Goal: Information Seeking & Learning: Learn about a topic

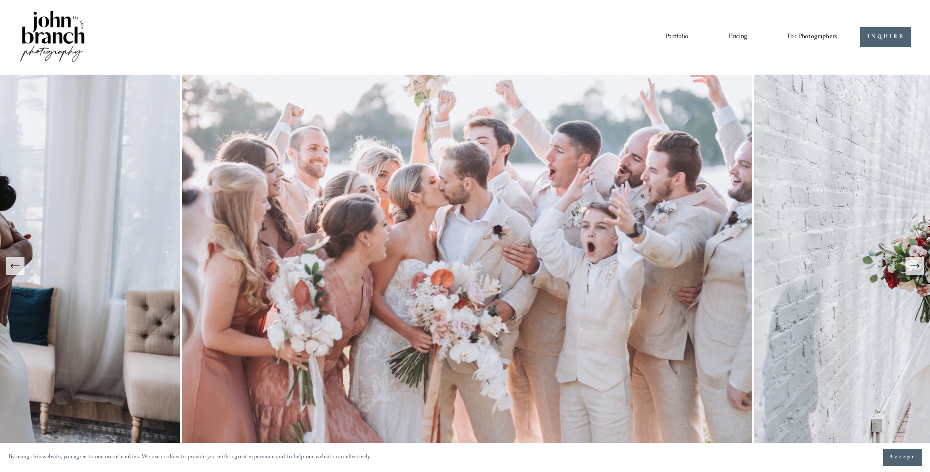
click at [742, 35] on link "Pricing" at bounding box center [737, 37] width 19 height 14
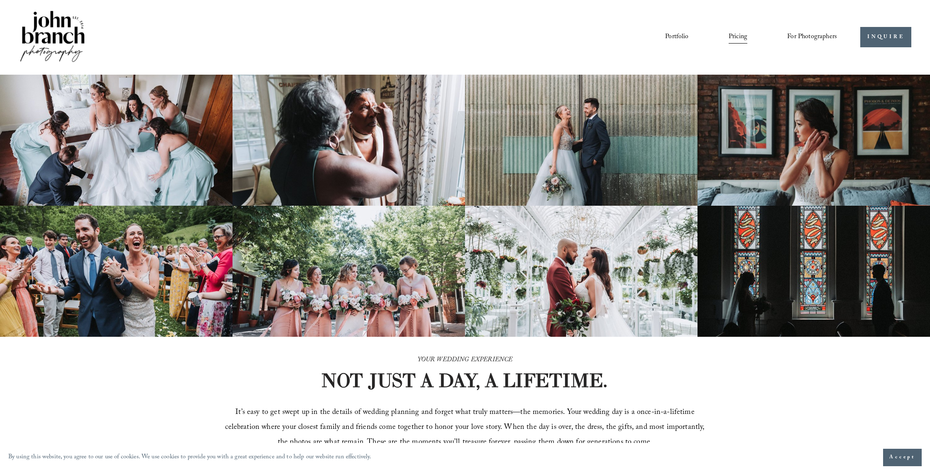
click at [53, 19] on img at bounding box center [52, 37] width 67 height 56
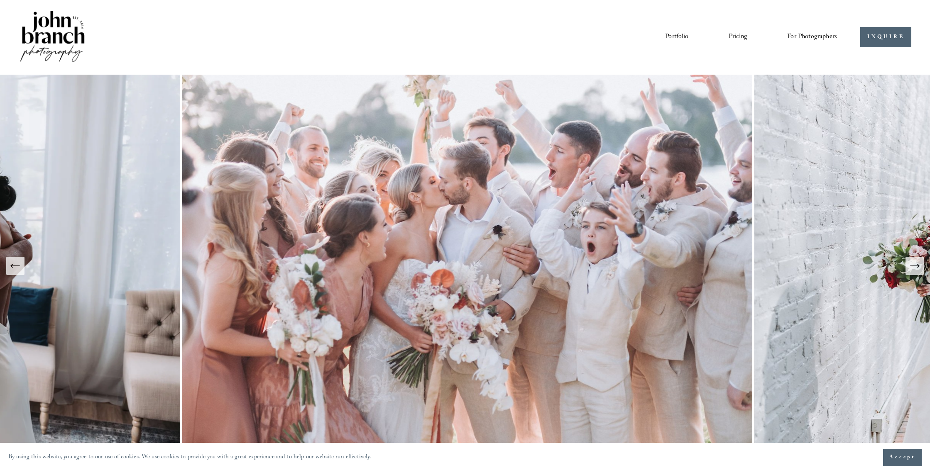
click at [734, 40] on link "Pricing" at bounding box center [737, 37] width 19 height 14
click at [731, 34] on link "Pricing" at bounding box center [737, 37] width 19 height 14
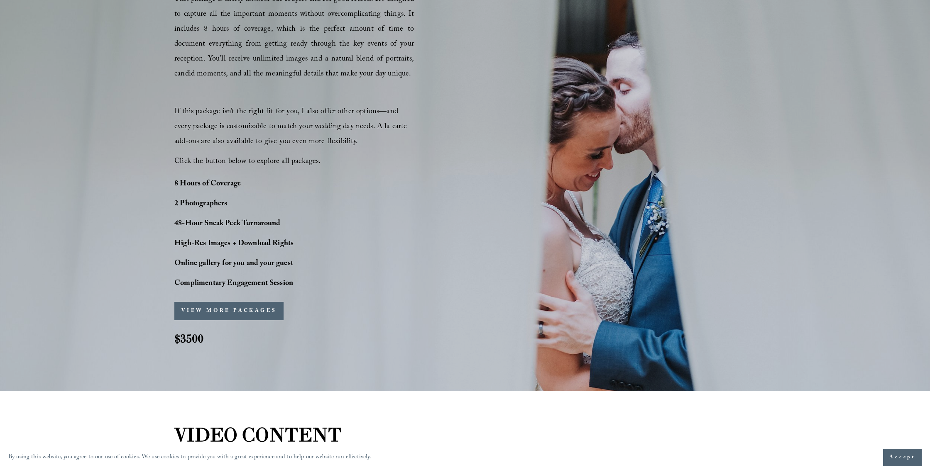
scroll to position [611, 0]
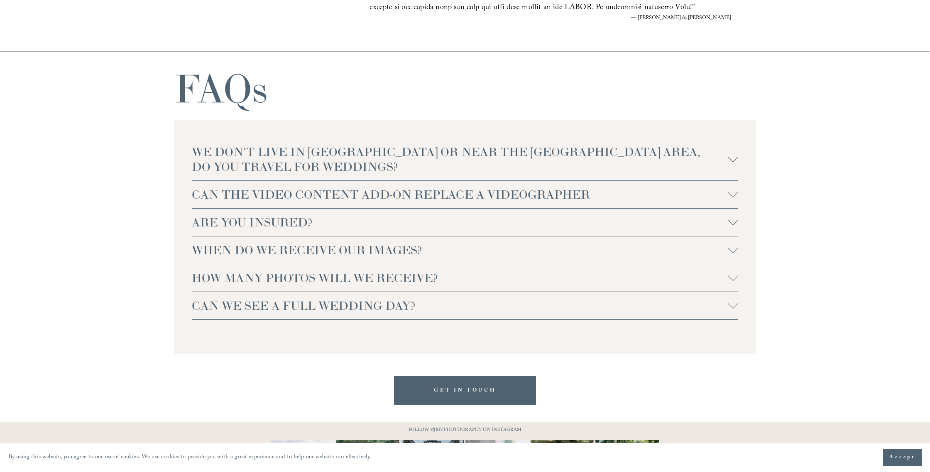
scroll to position [1823, 0]
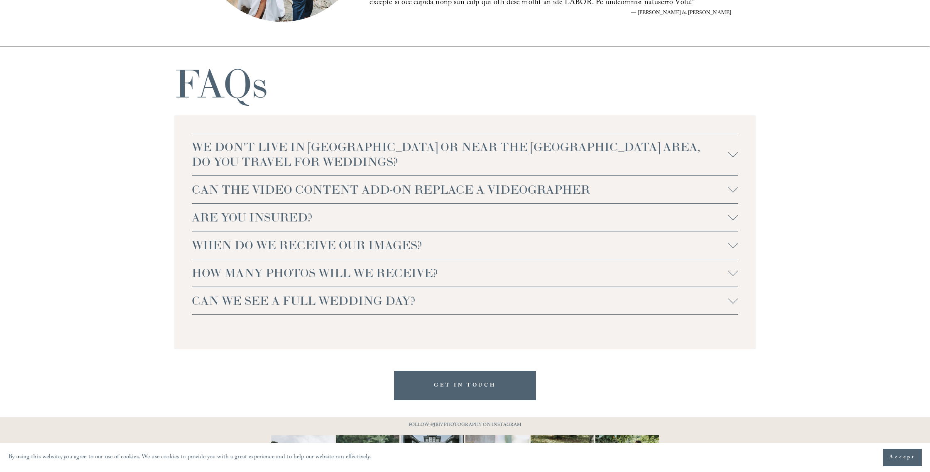
click at [721, 302] on span "CAN WE SEE A FULL WEDDING DAY?" at bounding box center [460, 300] width 536 height 15
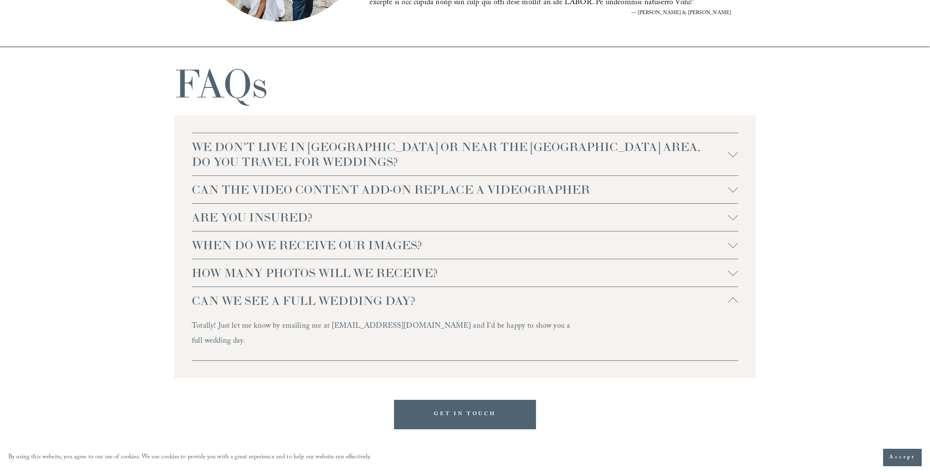
click at [721, 302] on span "CAN WE SEE A FULL WEDDING DAY?" at bounding box center [460, 300] width 536 height 15
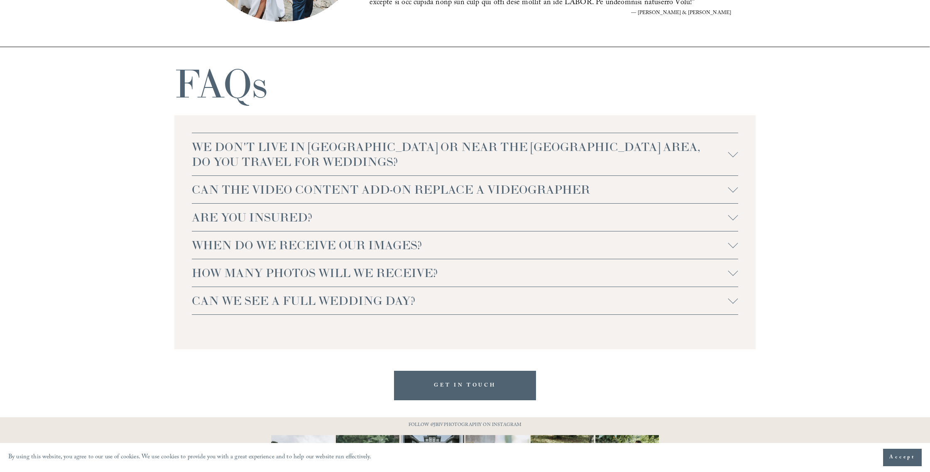
click at [530, 270] on span "HOW MANY PHOTOS WILL WE RECEIVE?" at bounding box center [460, 273] width 536 height 15
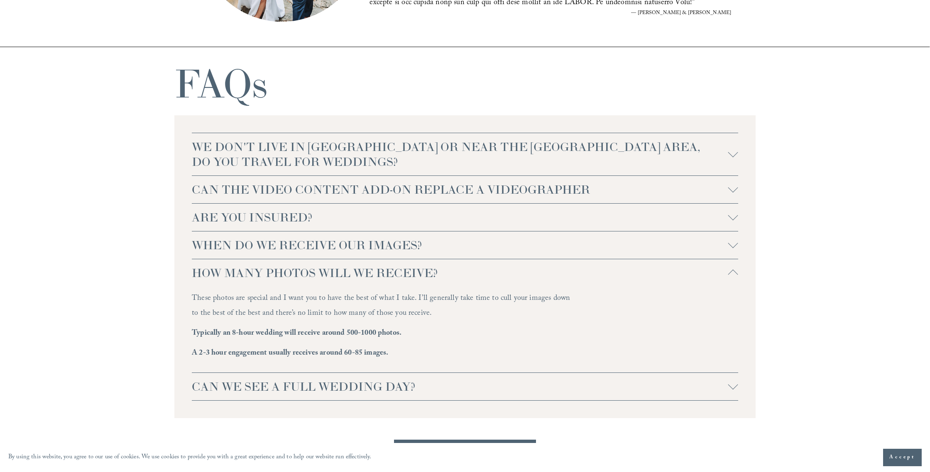
click at [528, 271] on span "HOW MANY PHOTOS WILL WE RECEIVE?" at bounding box center [460, 273] width 536 height 15
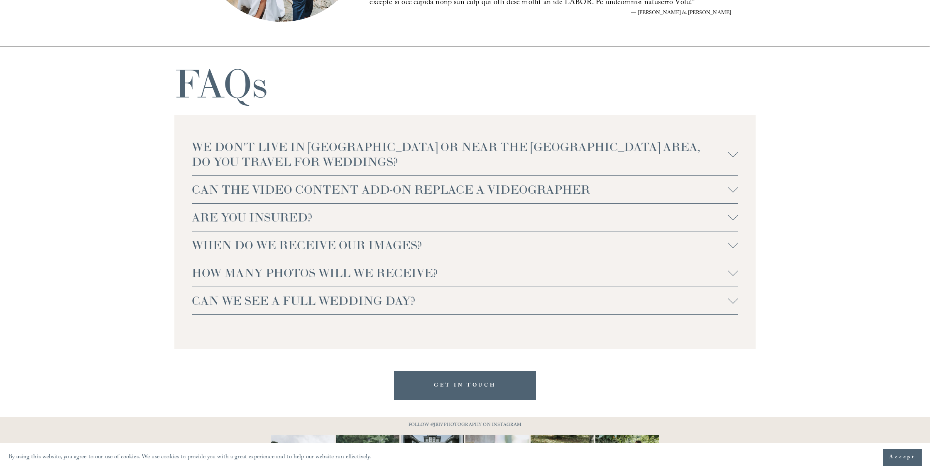
click at [490, 251] on span "WHEN DO WE RECEIVE OUR IMAGES?" at bounding box center [460, 245] width 536 height 15
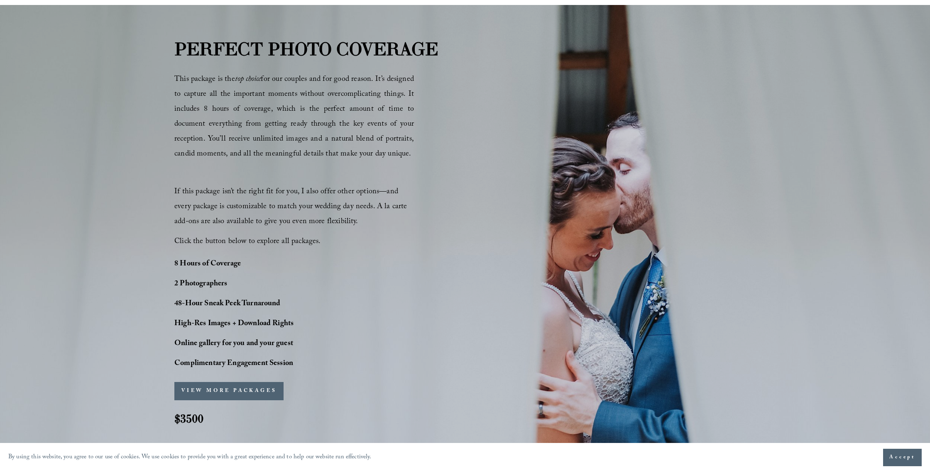
scroll to position [0, 0]
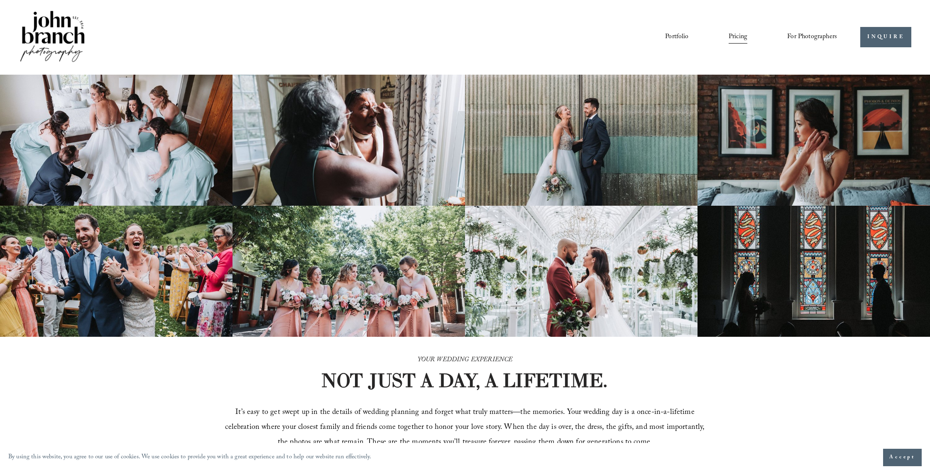
click at [787, 37] on span "For Photographers" at bounding box center [812, 37] width 50 height 13
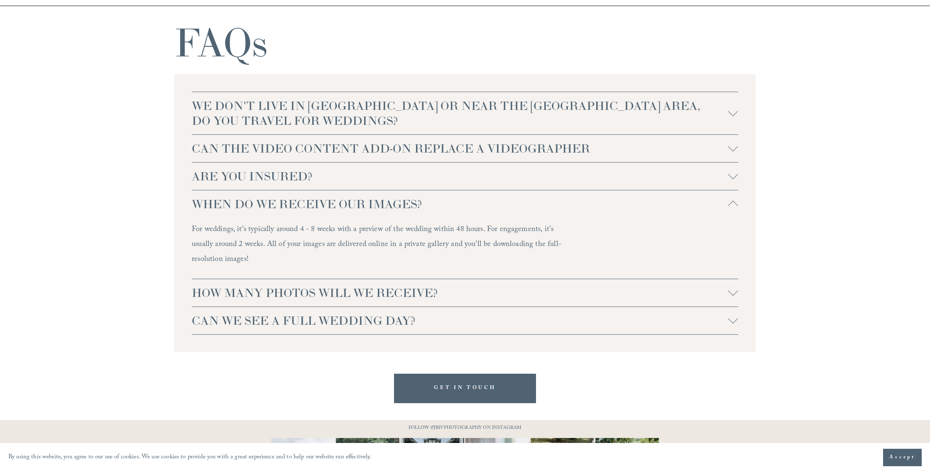
scroll to position [1882, 0]
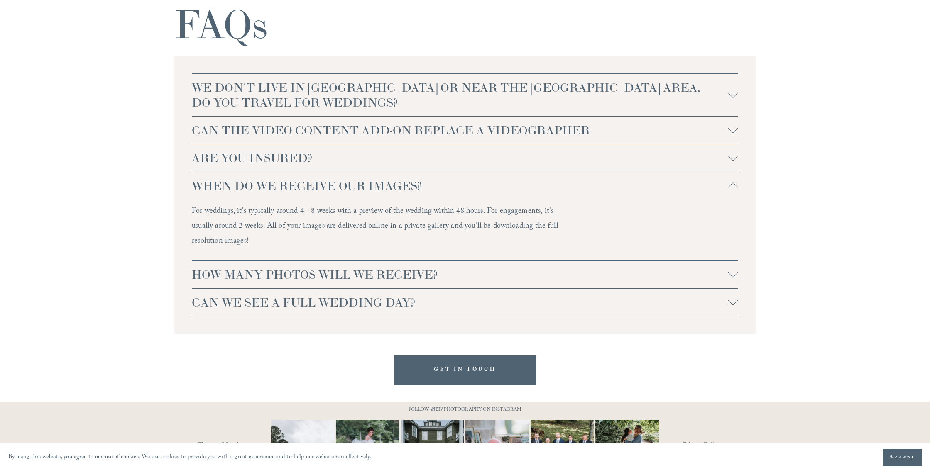
click at [572, 279] on span "HOW MANY PHOTOS WILL WE RECEIVE?" at bounding box center [460, 274] width 536 height 15
